Goal: Information Seeking & Learning: Learn about a topic

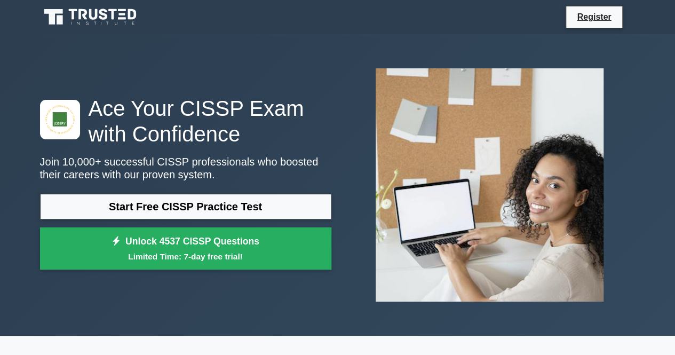
scroll to position [53, 0]
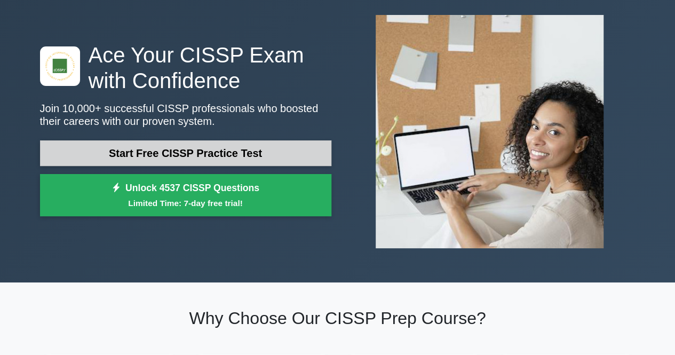
click at [235, 150] on link "Start Free CISSP Practice Test" at bounding box center [185, 153] width 291 height 26
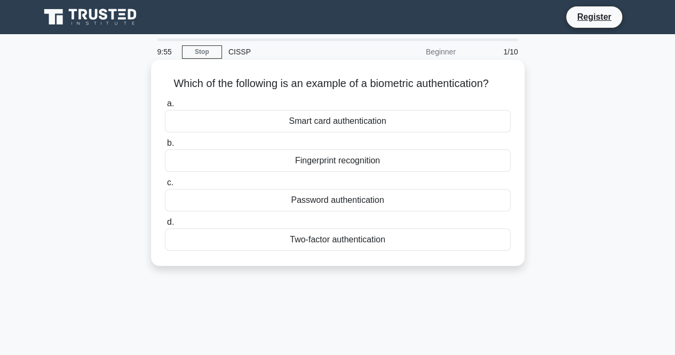
click at [321, 162] on div "Fingerprint recognition" at bounding box center [338, 160] width 346 height 22
click at [165, 147] on input "b. Fingerprint recognition" at bounding box center [165, 143] width 0 height 7
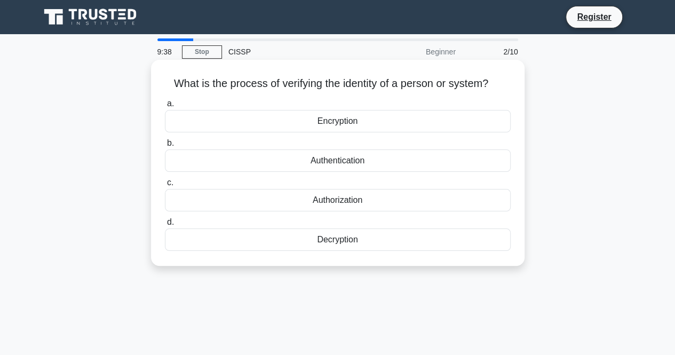
click at [359, 162] on div "Authentication" at bounding box center [338, 160] width 346 height 22
click at [165, 147] on input "b. Authentication" at bounding box center [165, 143] width 0 height 7
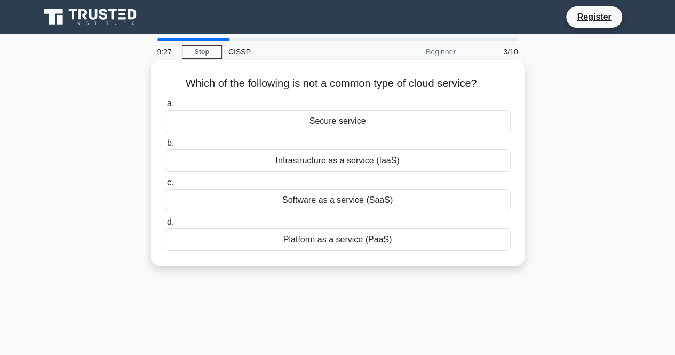
click at [361, 121] on div "Secure service" at bounding box center [338, 121] width 346 height 22
click at [165, 107] on input "a. Secure service" at bounding box center [165, 103] width 0 height 7
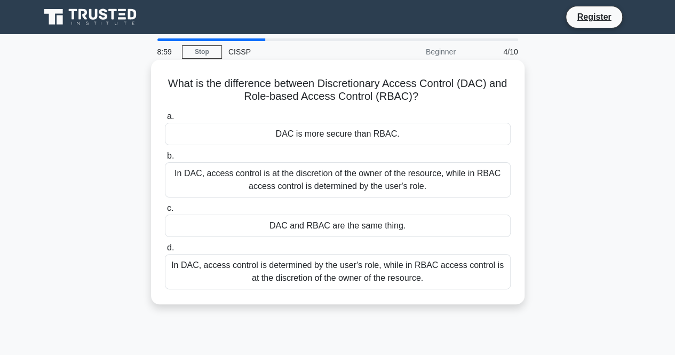
click at [369, 268] on div "In DAC, access control is determined by the user's role, while in RBAC access c…" at bounding box center [338, 271] width 346 height 35
click at [165, 251] on input "d. In DAC, access control is determined by the user's role, while in RBAC acces…" at bounding box center [165, 247] width 0 height 7
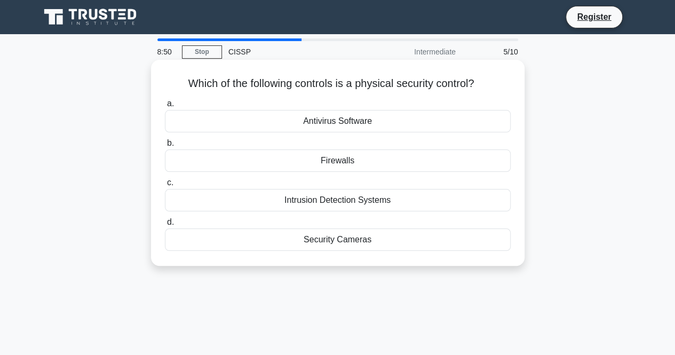
click at [350, 241] on div "Security Cameras" at bounding box center [338, 239] width 346 height 22
click at [165, 226] on input "d. Security Cameras" at bounding box center [165, 222] width 0 height 7
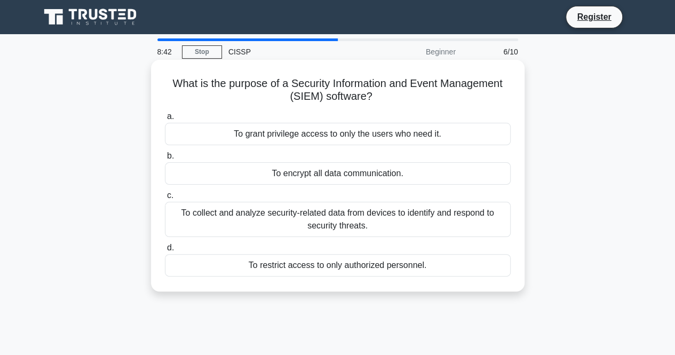
click at [332, 221] on div "To collect and analyze security-related data from devices to identify and respo…" at bounding box center [338, 219] width 346 height 35
click at [165, 199] on input "c. To collect and analyze security-related data from devices to identify and re…" at bounding box center [165, 195] width 0 height 7
